Goal: Information Seeking & Learning: Learn about a topic

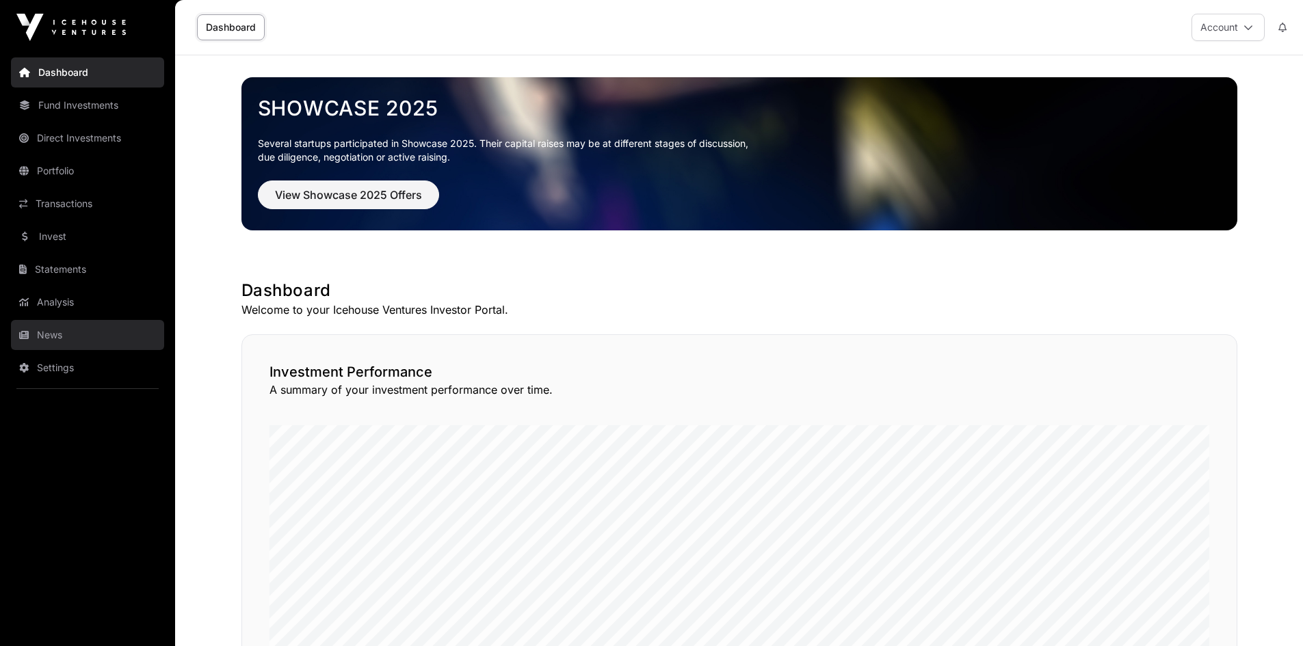
click at [37, 332] on link "News" at bounding box center [87, 335] width 153 height 30
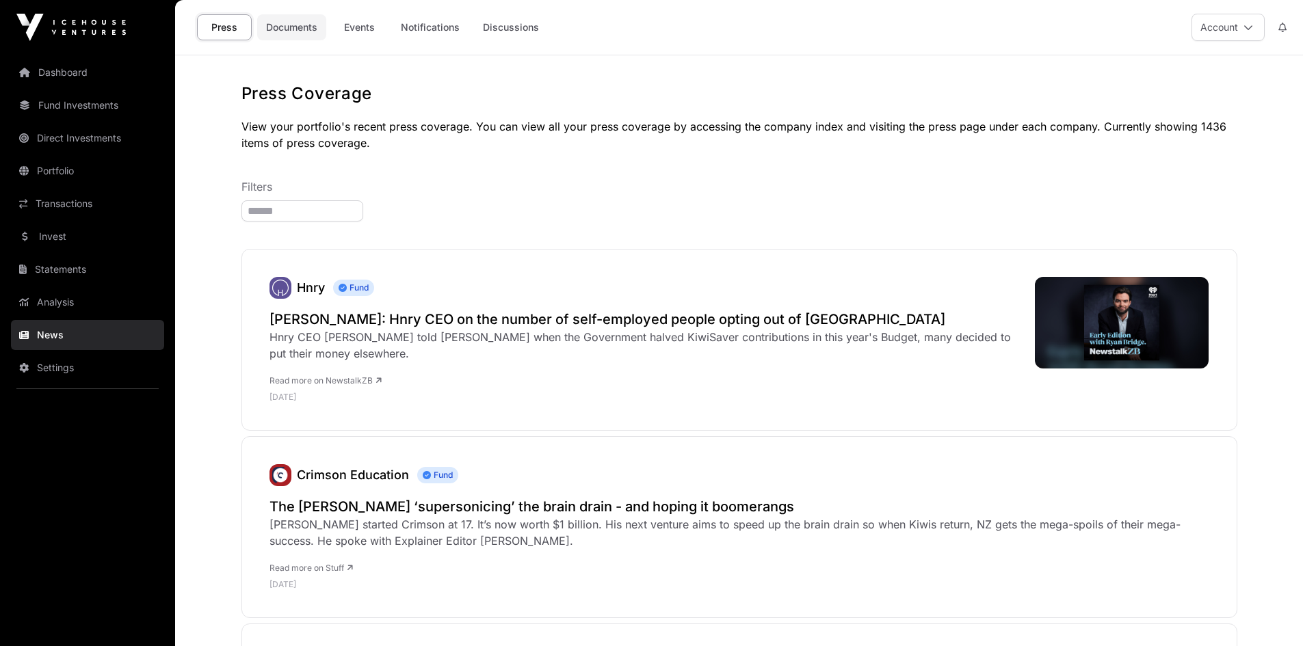
click at [280, 25] on link "Documents" at bounding box center [291, 27] width 69 height 26
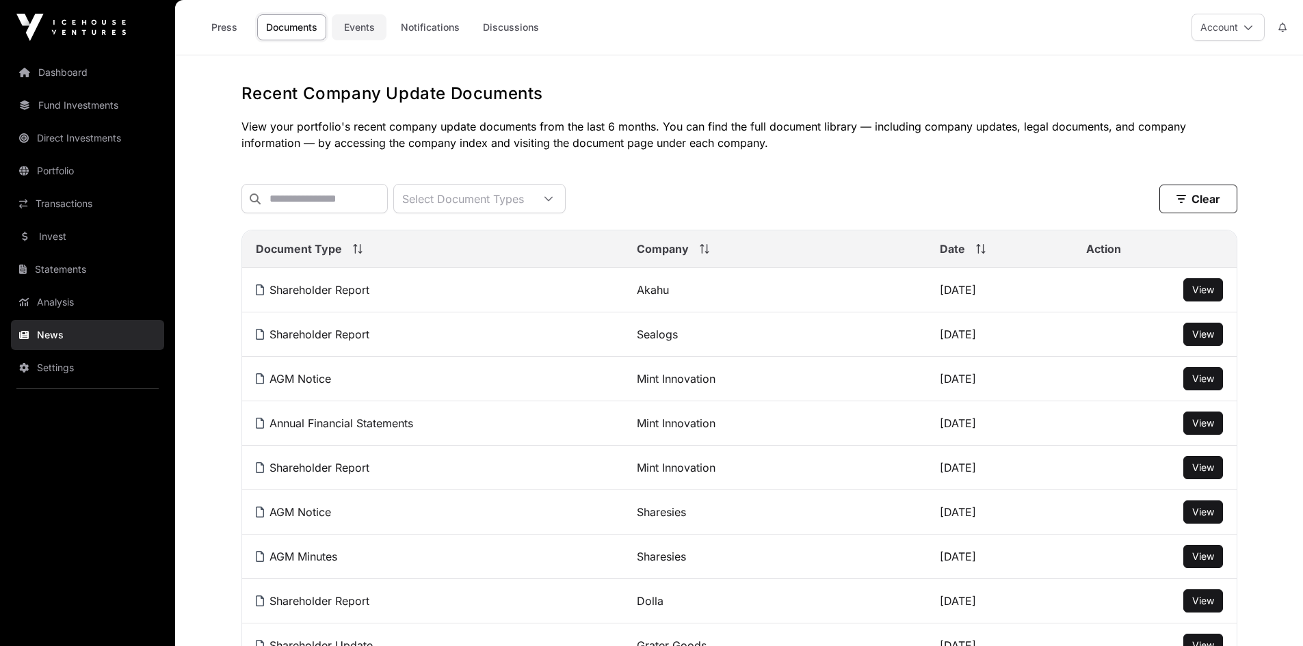
click at [369, 25] on link "Events" at bounding box center [359, 27] width 55 height 26
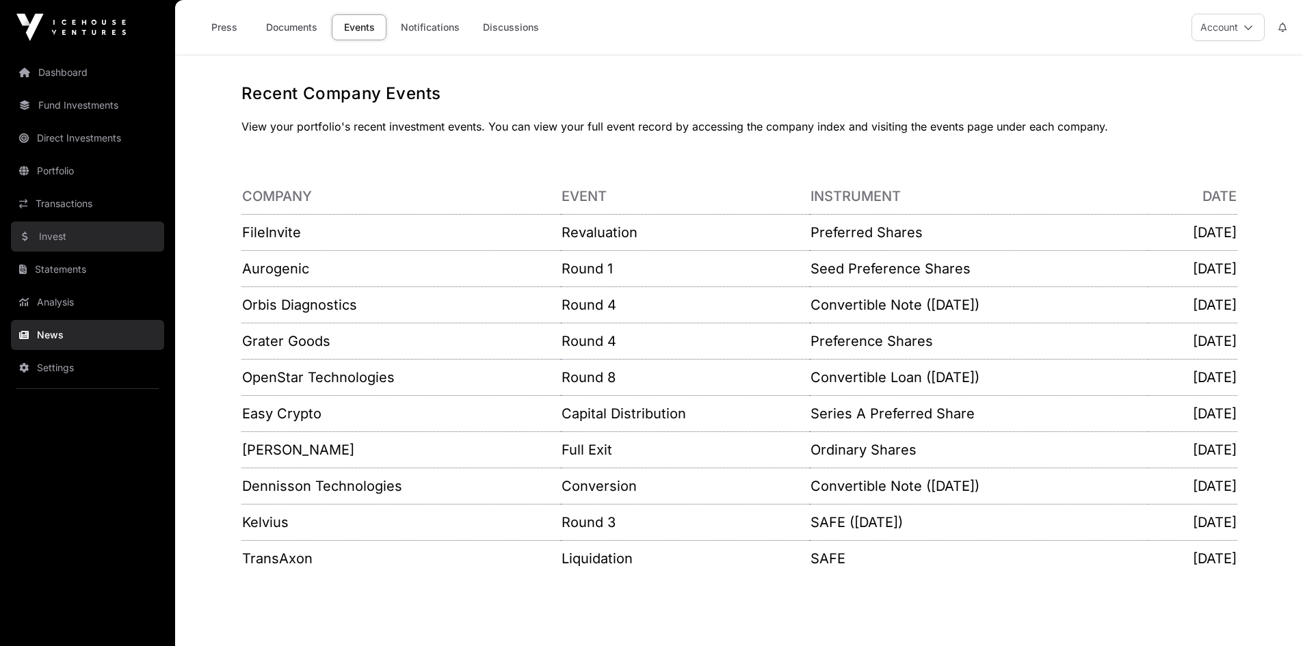
click at [46, 235] on link "Invest" at bounding box center [87, 237] width 153 height 30
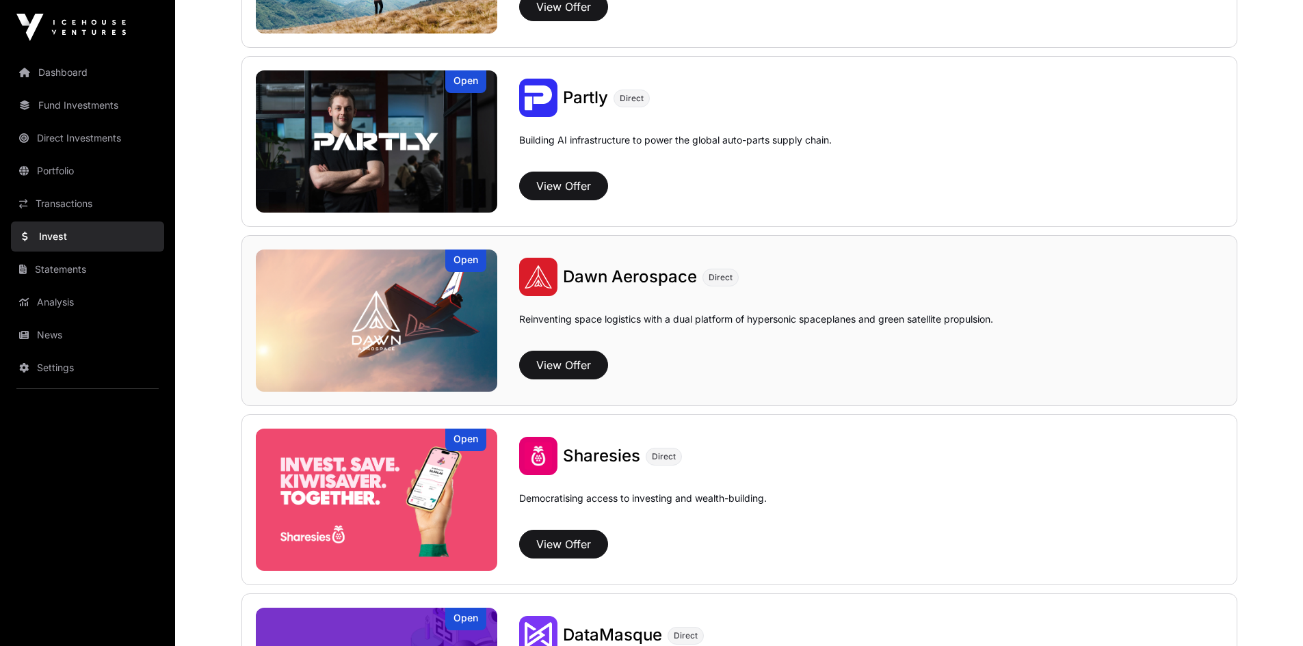
scroll to position [1512, 0]
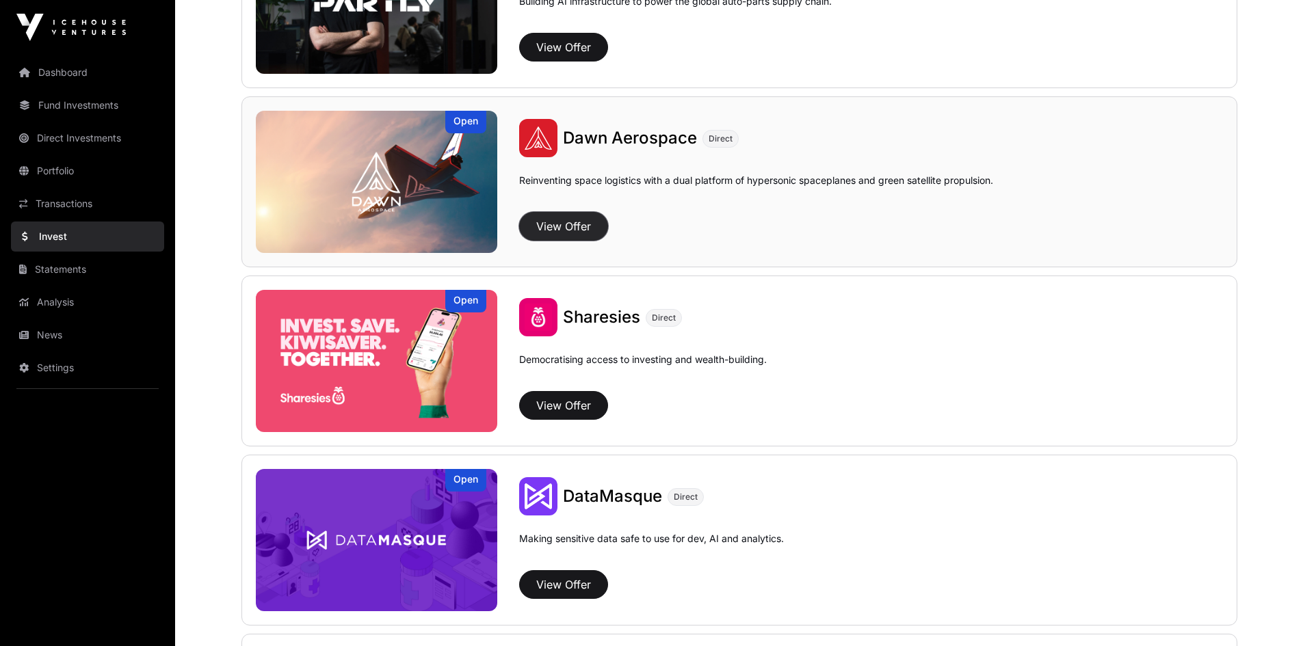
click at [566, 223] on button "View Offer" at bounding box center [563, 226] width 89 height 29
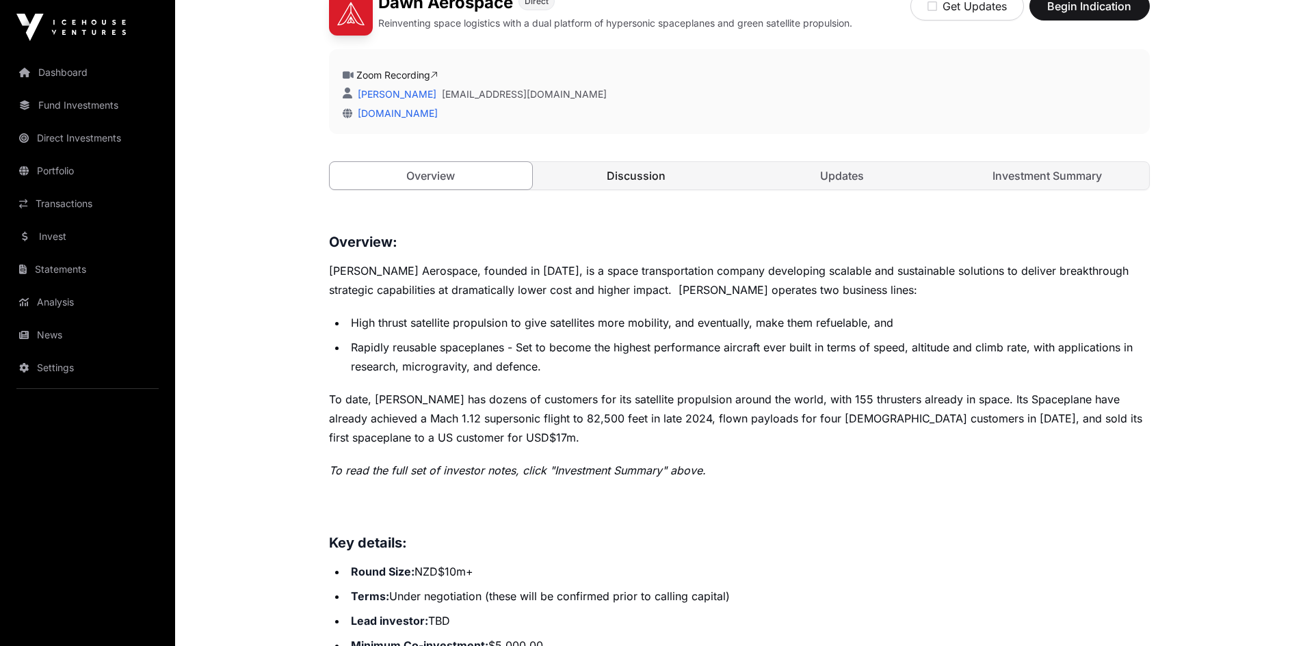
scroll to position [205, 0]
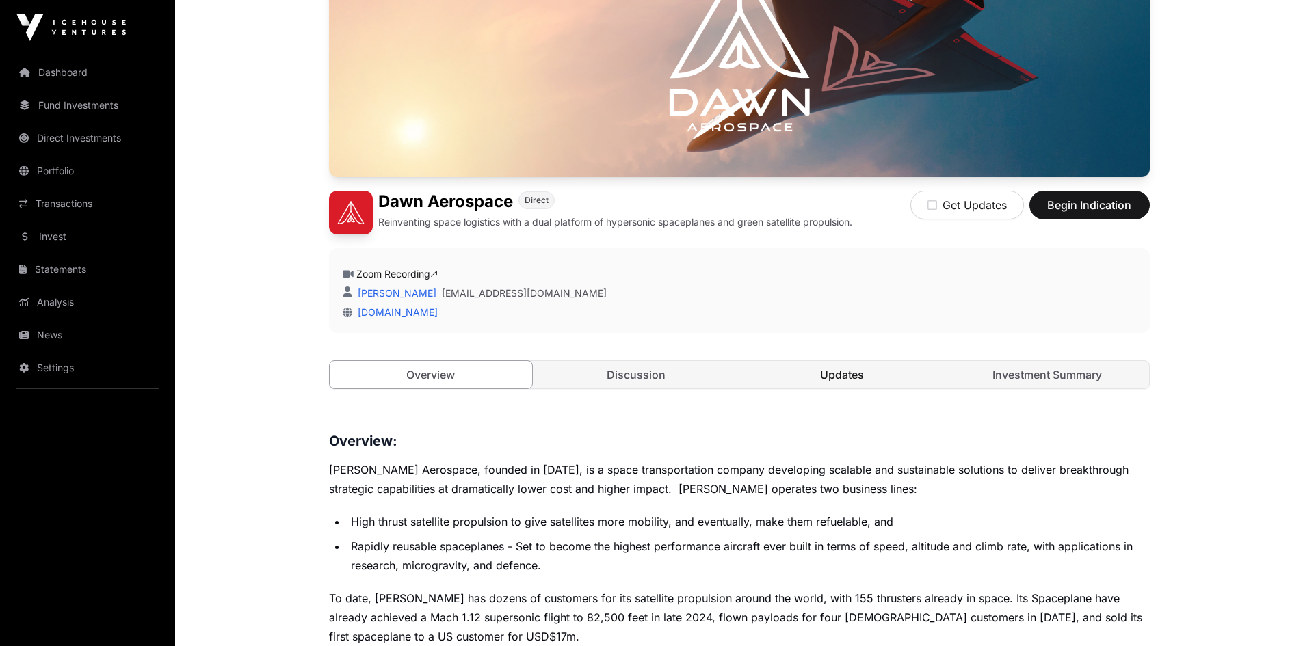
click at [844, 373] on link "Updates" at bounding box center [842, 374] width 203 height 27
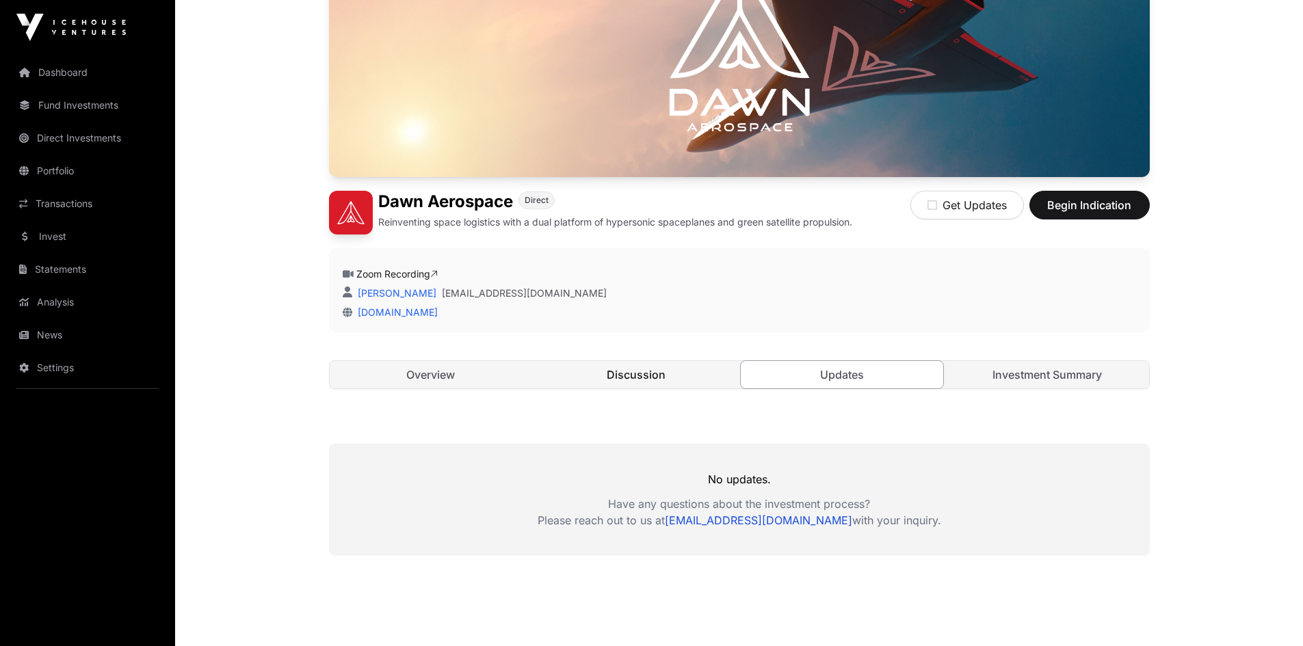
click at [607, 369] on link "Discussion" at bounding box center [636, 374] width 203 height 27
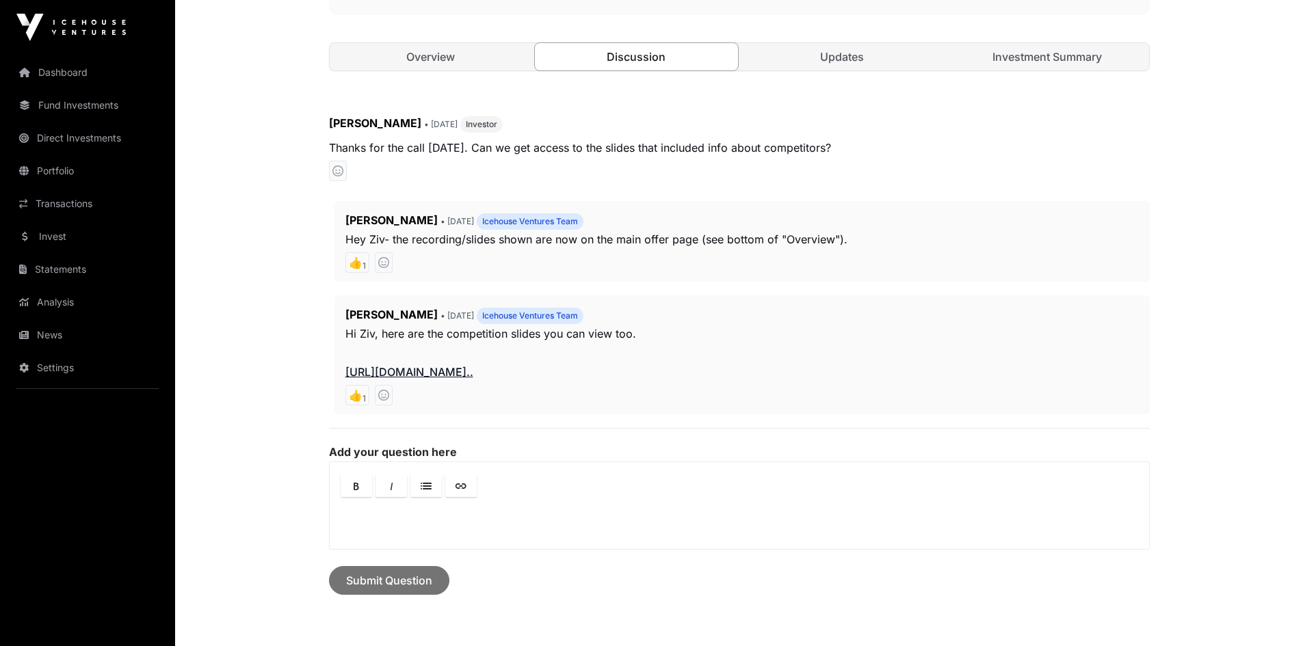
scroll to position [547, 0]
